Goal: Navigation & Orientation: Find specific page/section

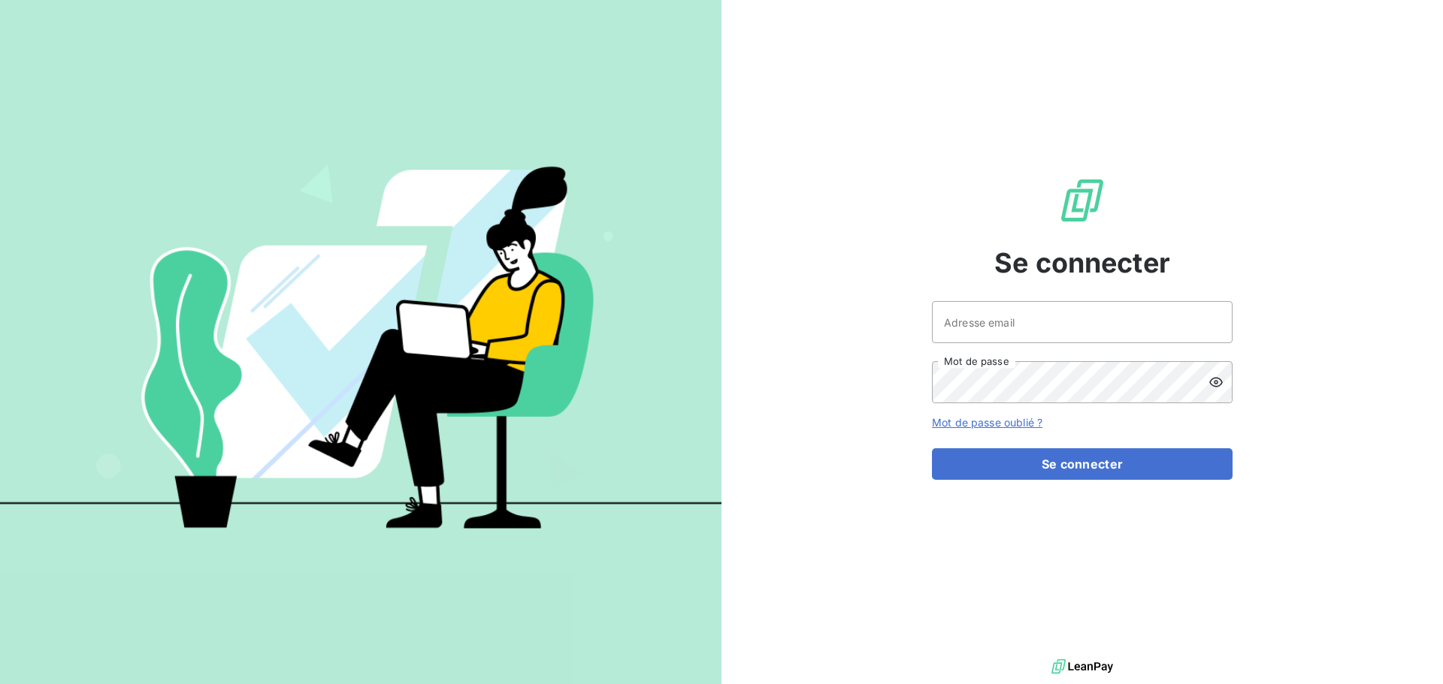
drag, startPoint x: 1319, startPoint y: 0, endPoint x: 1221, endPoint y: 177, distance: 202.4
click at [1221, 177] on div "Se connecter Adresse email Mot de passe Mot de passe oublié ? Se connecter" at bounding box center [1082, 328] width 301 height 656
click at [1319, 91] on div "Se connecter Adresse email Mot de passe Mot de passe oublié ? Se connecter" at bounding box center [1081, 328] width 721 height 656
click at [1062, 322] on input "Adresse email" at bounding box center [1082, 322] width 301 height 42
type input "[EMAIL_ADDRESS][DOMAIN_NAME]"
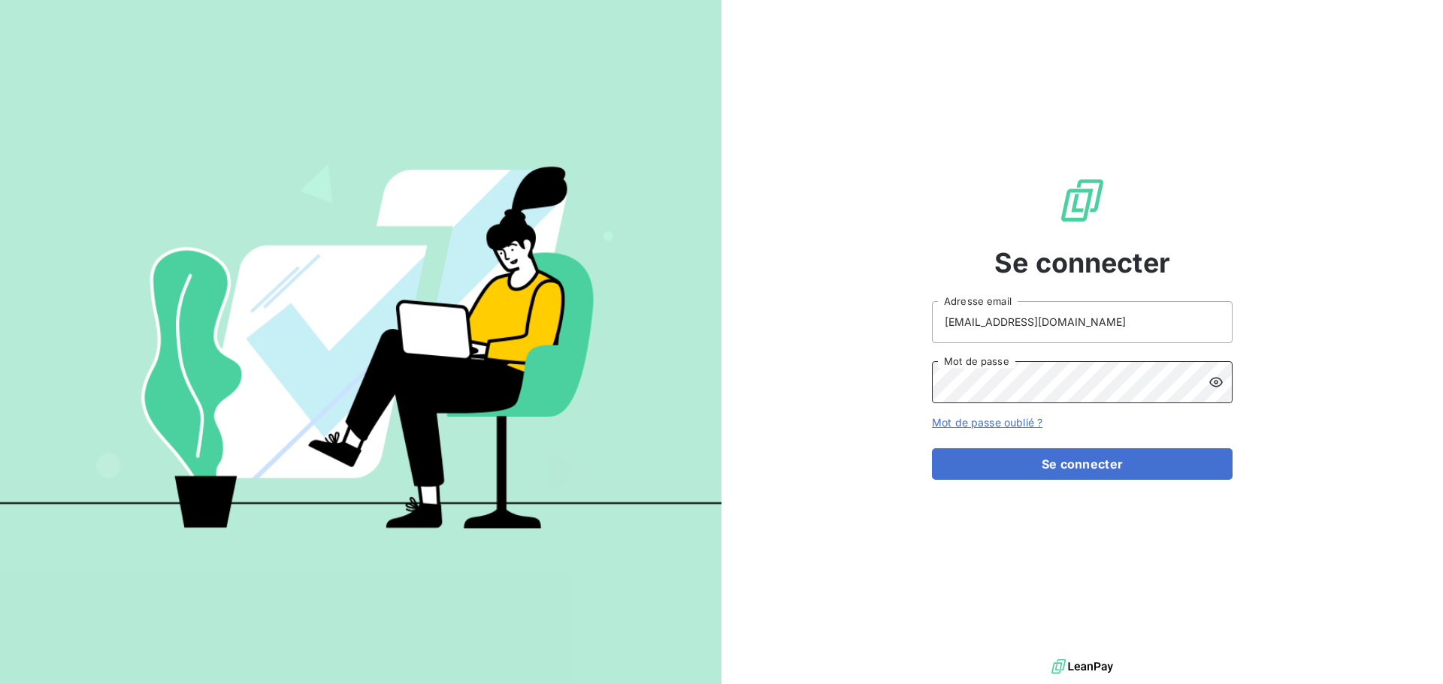
click at [932, 449] on button "Se connecter" at bounding box center [1082, 465] width 301 height 32
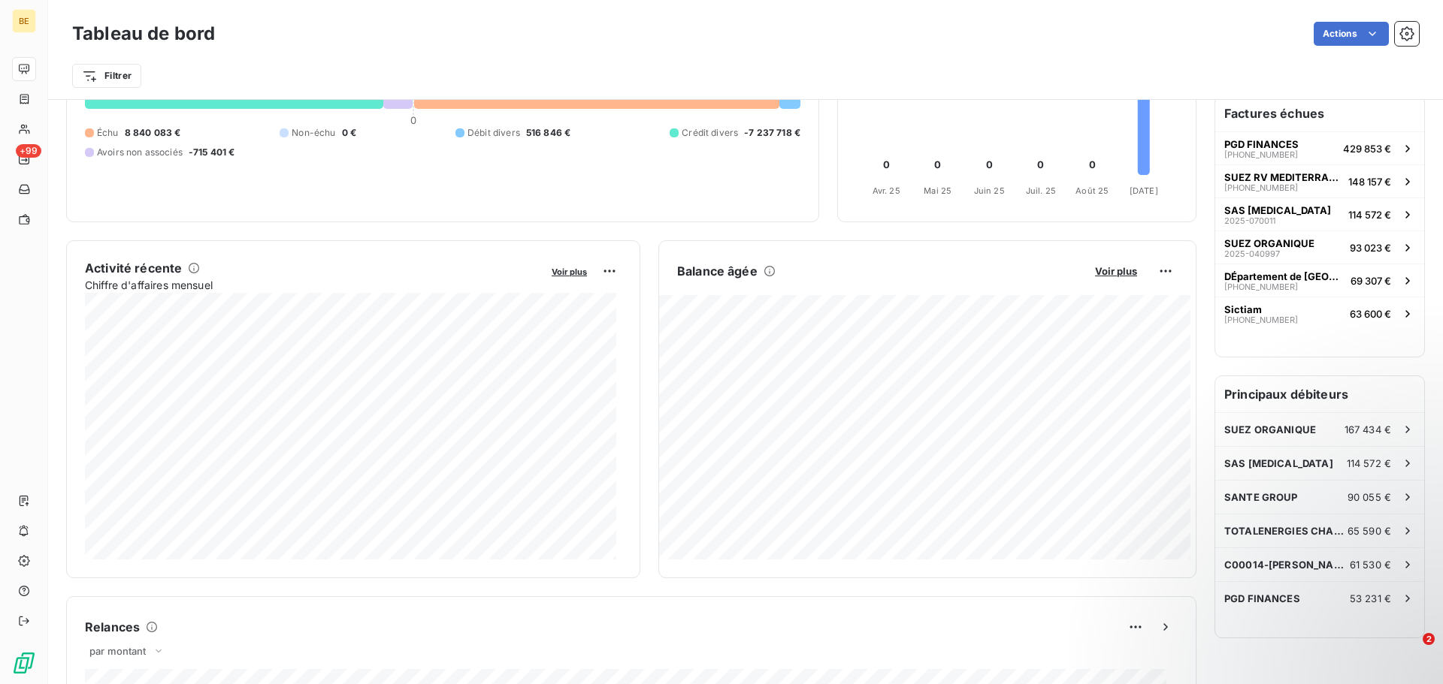
scroll to position [151, 0]
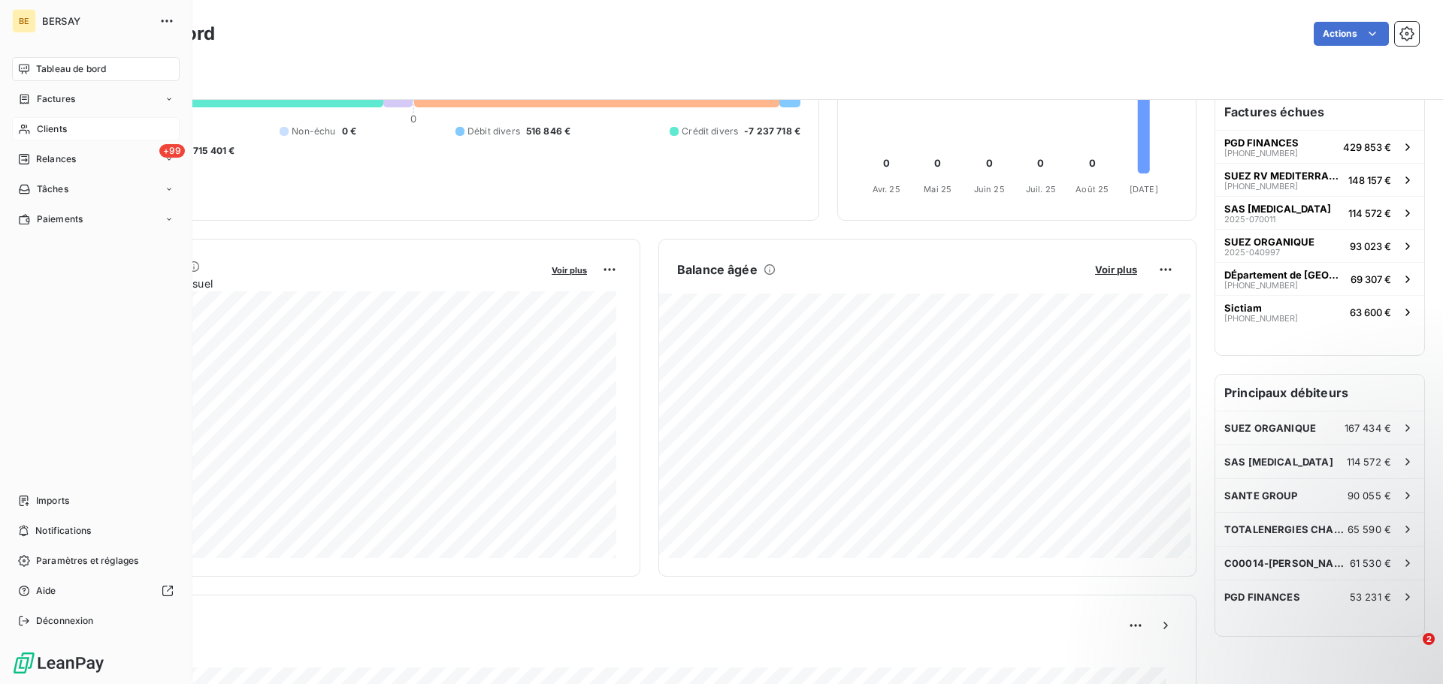
click at [73, 132] on div "Clients" at bounding box center [96, 129] width 168 height 24
